Goal: Task Accomplishment & Management: Manage account settings

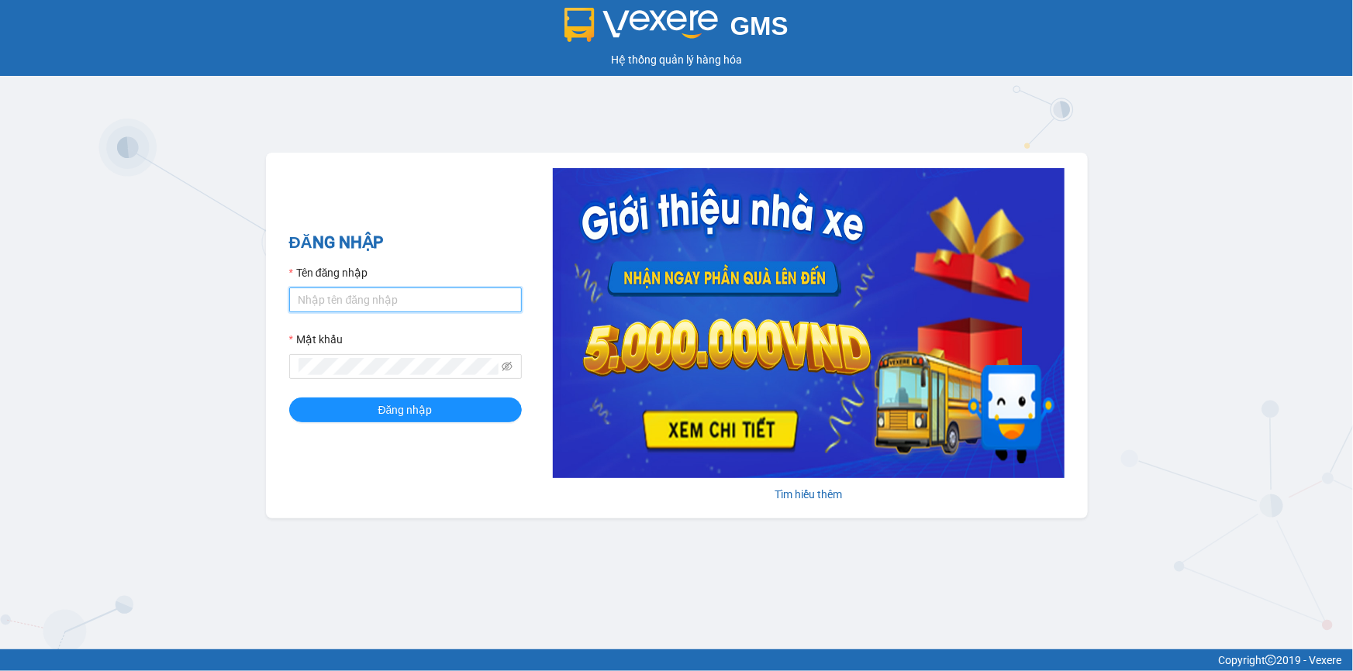
drag, startPoint x: 400, startPoint y: 305, endPoint x: 419, endPoint y: 312, distance: 19.9
click at [398, 303] on input "Tên đăng nhập" at bounding box center [405, 300] width 233 height 25
type input "nho.quochoang"
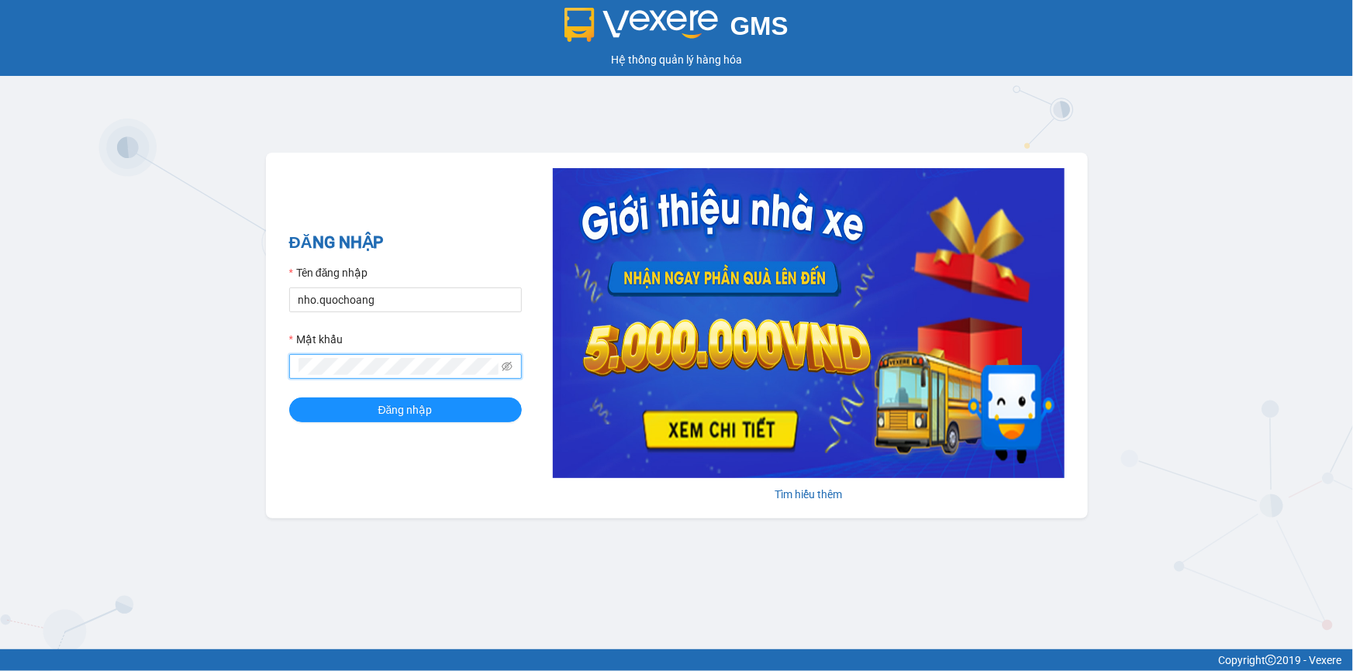
click at [289, 398] on button "Đăng nhập" at bounding box center [405, 410] width 233 height 25
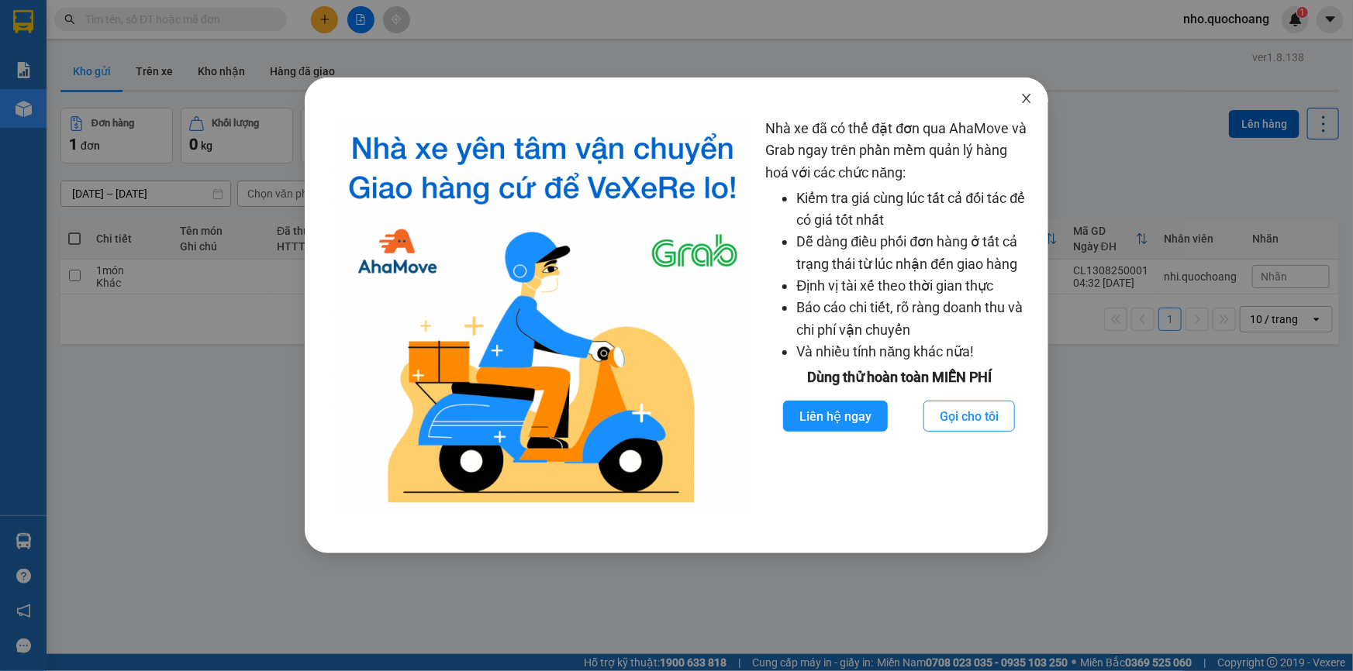
click at [1030, 101] on icon "close" at bounding box center [1026, 98] width 12 height 12
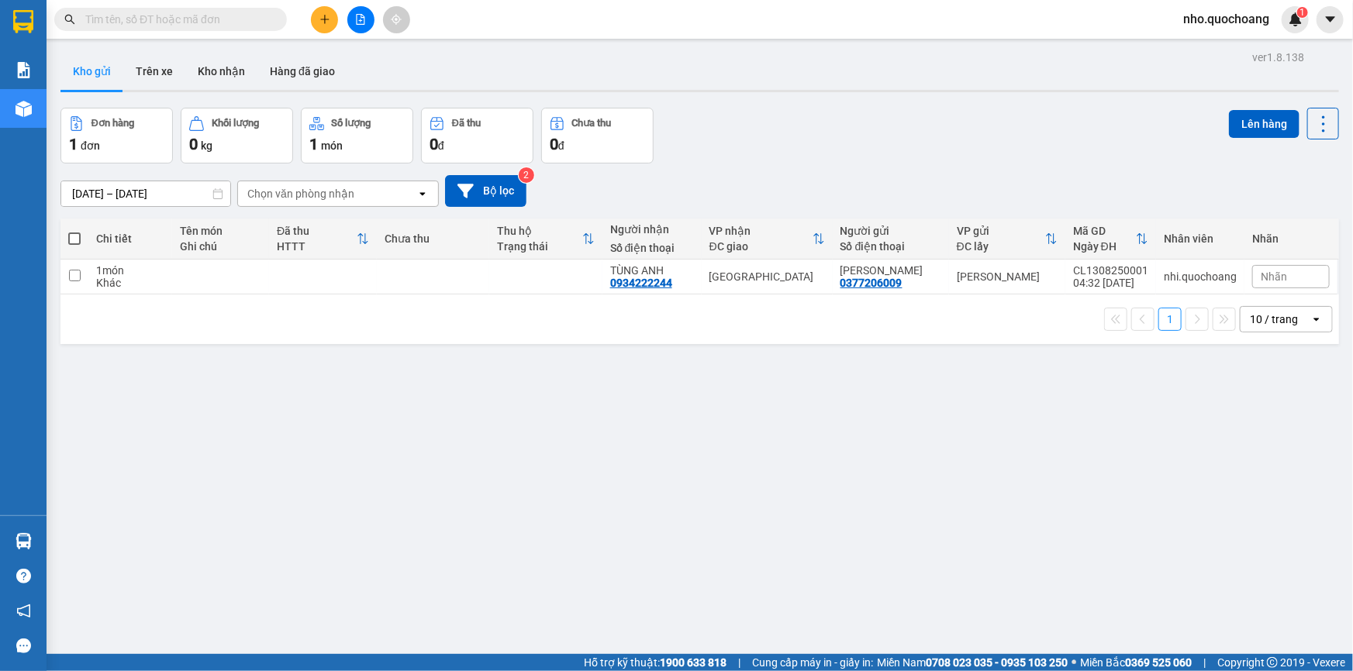
click at [1255, 327] on div "10 / trang" at bounding box center [1274, 320] width 48 height 16
click at [1263, 508] on span "100 / trang" at bounding box center [1269, 504] width 56 height 16
